Goal: Find specific page/section: Find specific page/section

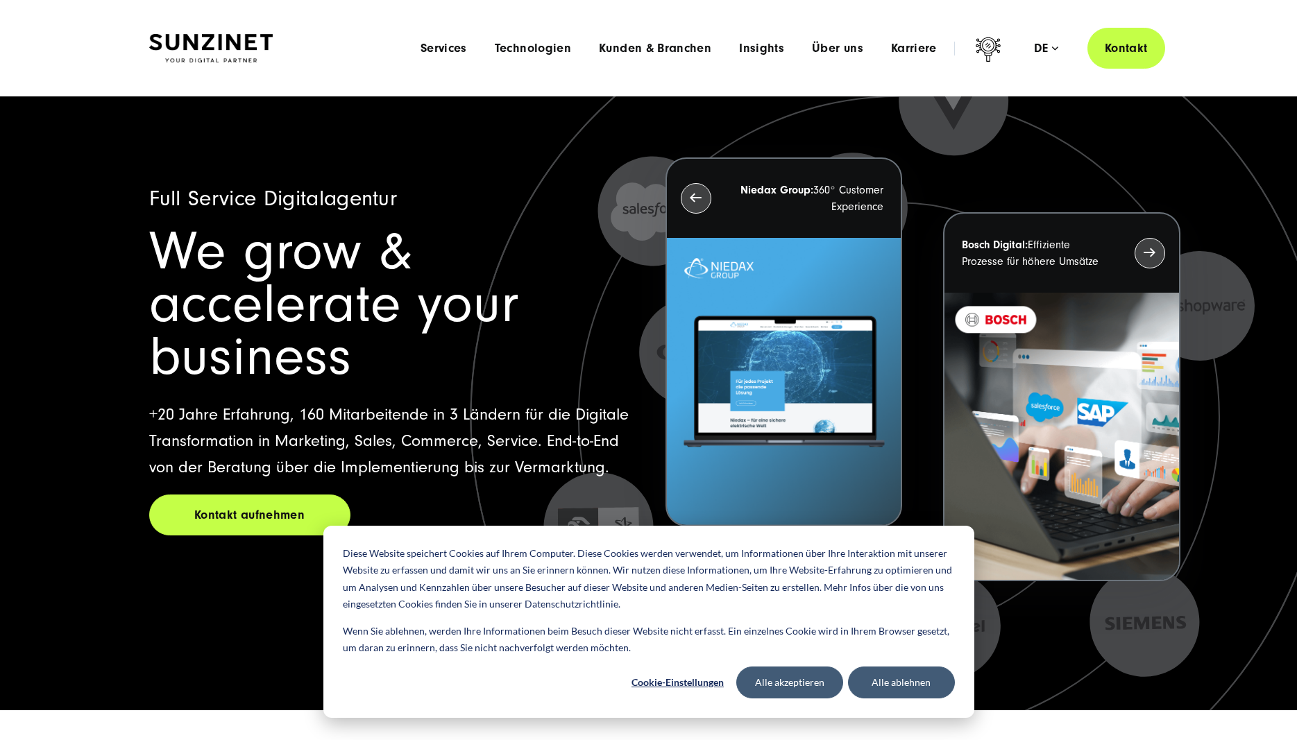
click at [909, 58] on div "Menu Services Menu Full Service Digitalagentur Wir lösen komplexe Herausforderu…" at bounding box center [786, 48] width 758 height 41
click at [918, 46] on span "Karriere" at bounding box center [914, 49] width 46 height 14
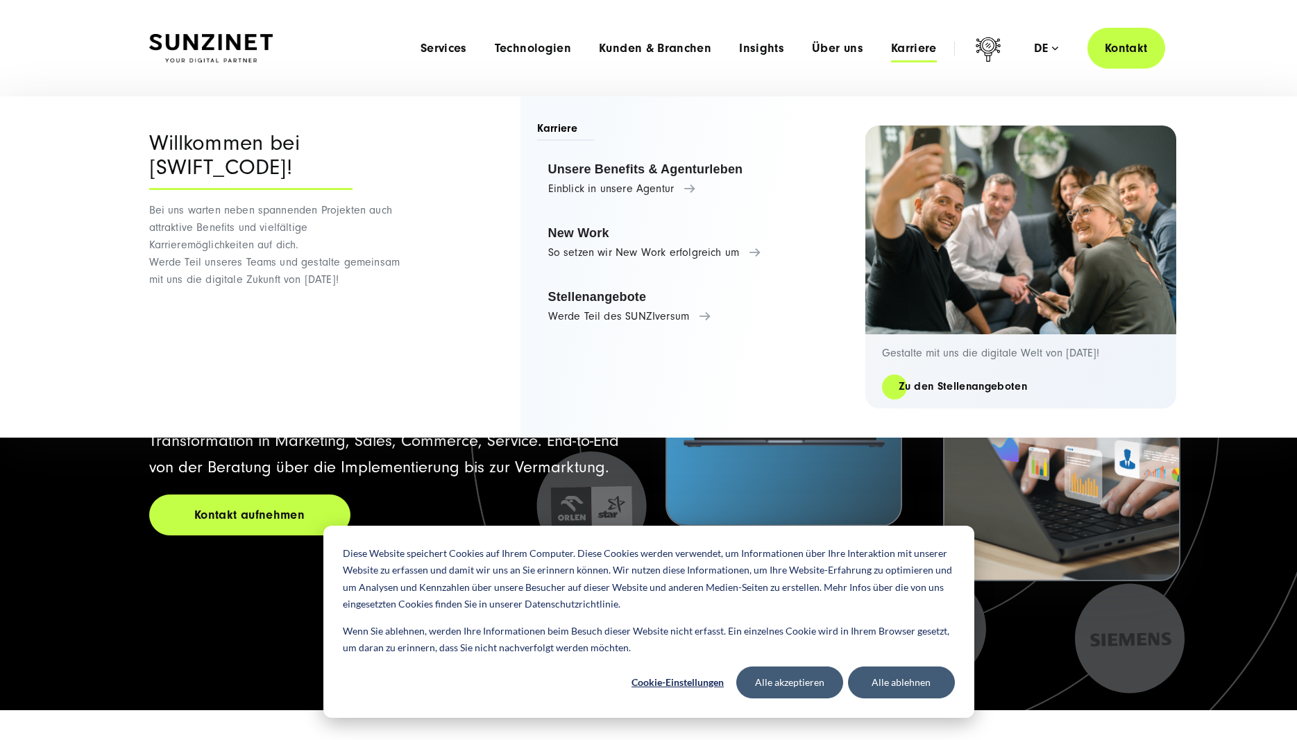
click at [1005, 145] on img at bounding box center [1020, 229] width 317 height 211
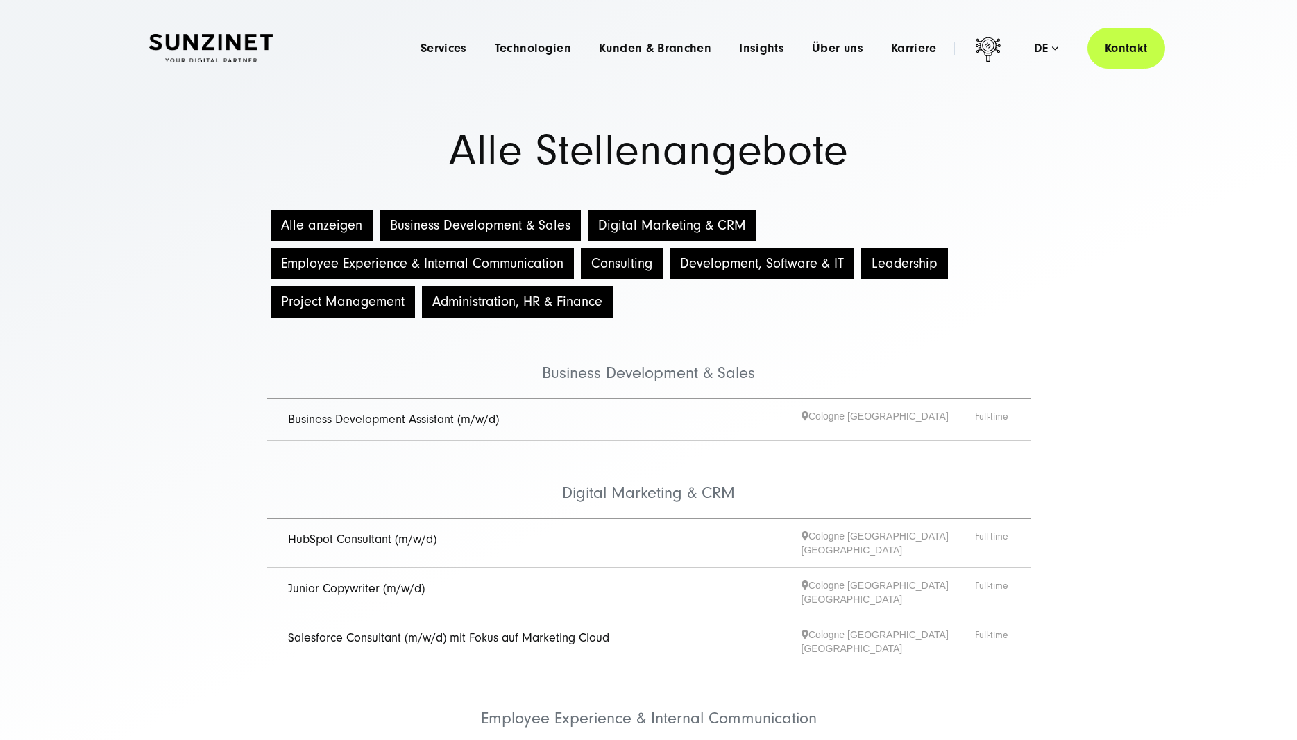
click at [753, 123] on section "Alle Stellenangebote" at bounding box center [648, 151] width 1297 height 112
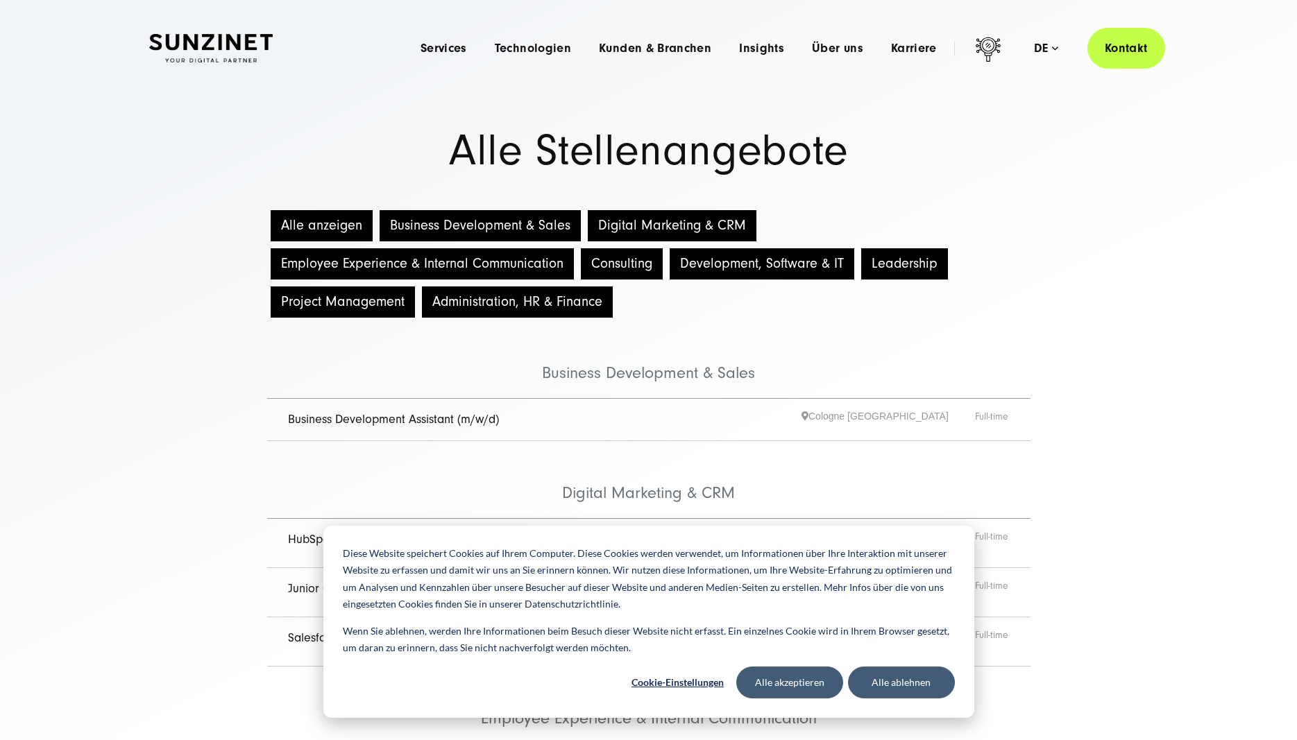
drag, startPoint x: 0, startPoint y: 0, endPoint x: 780, endPoint y: 123, distance: 789.5
click at [774, 123] on section "Alle Stellenangebote" at bounding box center [648, 151] width 1297 height 112
click at [780, 123] on section "Alle Stellenangebote" at bounding box center [648, 151] width 1297 height 112
click at [783, 124] on section "Alle Stellenangebote" at bounding box center [648, 151] width 1297 height 112
drag, startPoint x: 784, startPoint y: 125, endPoint x: 799, endPoint y: 329, distance: 204.6
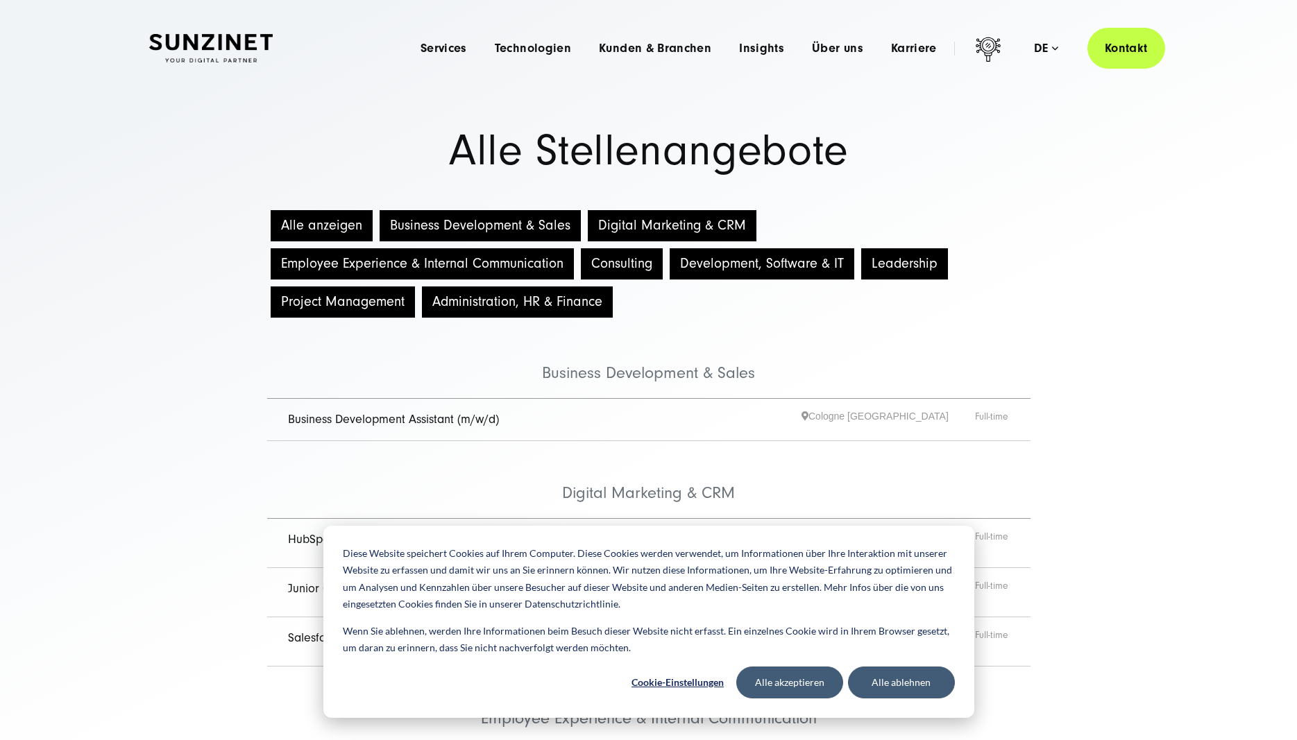
click at [792, 135] on section "Alle Stellenangebote" at bounding box center [648, 151] width 1297 height 112
click at [895, 676] on button "Alle ablehnen" at bounding box center [901, 683] width 107 height 32
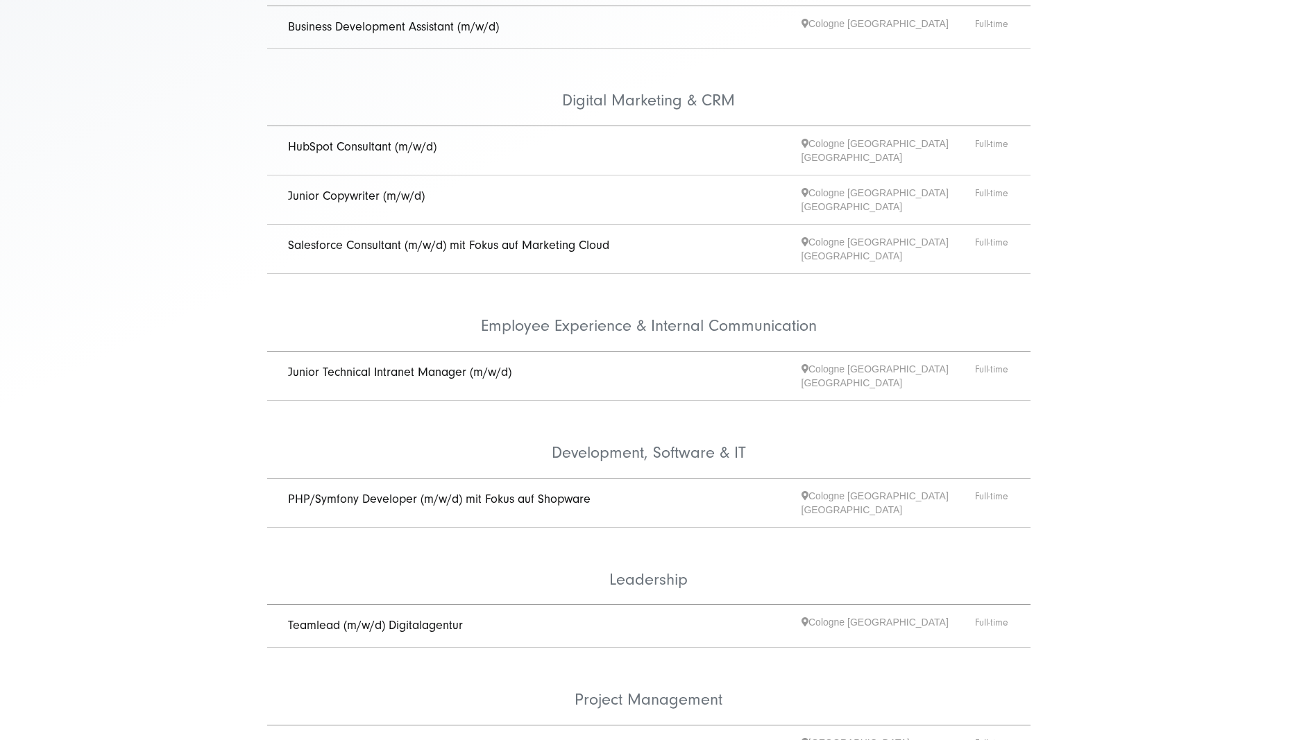
scroll to position [425, 0]
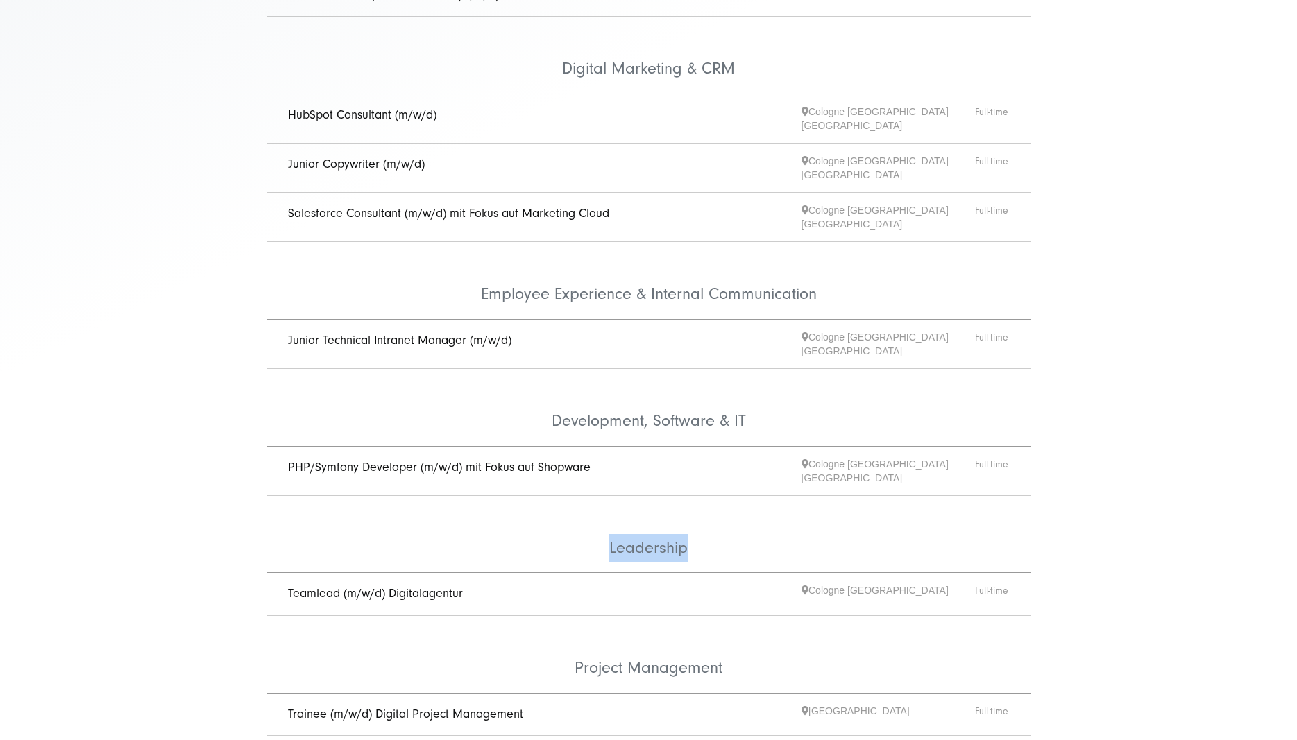
drag, startPoint x: 1100, startPoint y: 463, endPoint x: 1103, endPoint y: 473, distance: 9.9
click at [1101, 467] on div "Alle anzeigen Business Development & Sales Digital Marketing & CRM Employee Exp…" at bounding box center [648, 342] width 1297 height 1121
drag, startPoint x: 1113, startPoint y: 522, endPoint x: 1132, endPoint y: 518, distance: 19.2
click at [1132, 518] on div "Alle anzeigen Business Development & Sales Digital Marketing & CRM Employee Exp…" at bounding box center [648, 342] width 1297 height 1121
click at [1136, 519] on div "Alle anzeigen Business Development & Sales Digital Marketing & CRM Employee Exp…" at bounding box center [648, 342] width 1297 height 1121
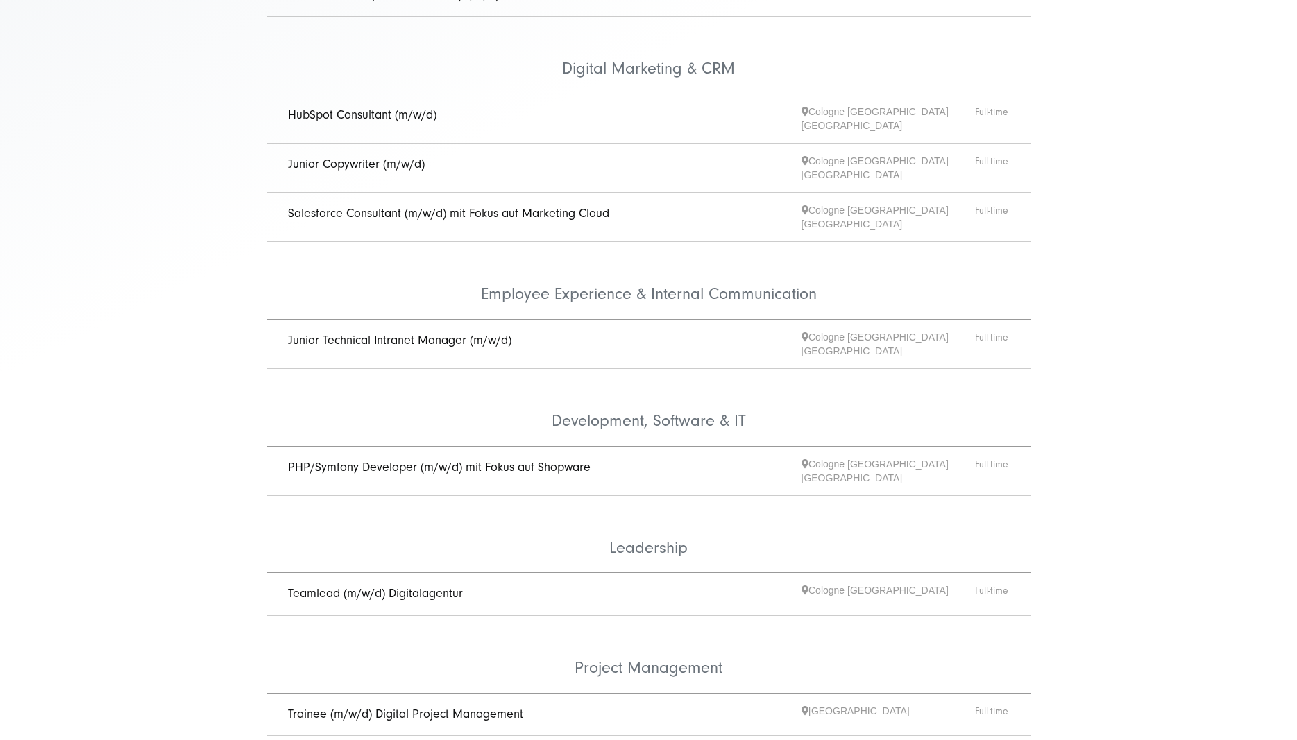
click at [452, 586] on link "Teamlead (m/w/d) Digitalagentur" at bounding box center [375, 593] width 175 height 15
